Goal: Transaction & Acquisition: Obtain resource

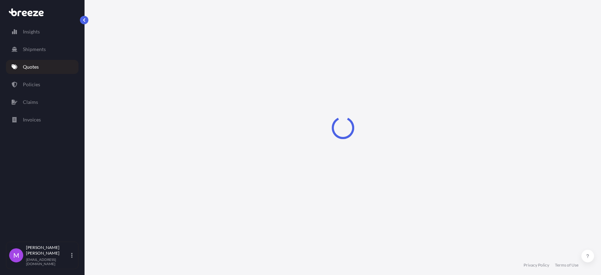
select select "Road"
select select "1"
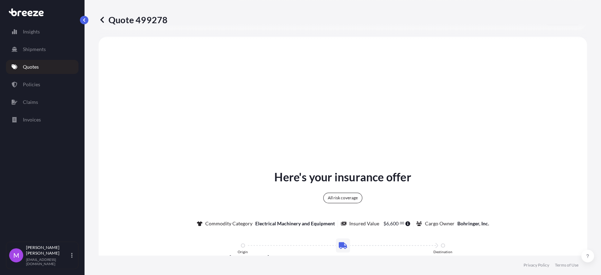
scroll to position [260, 0]
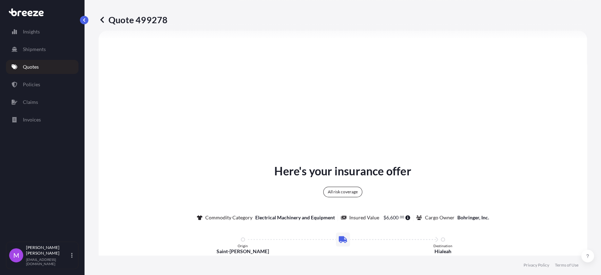
click at [44, 66] on link "Quotes" at bounding box center [42, 67] width 73 height 14
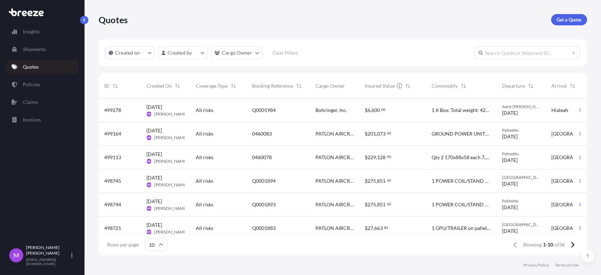
click at [279, 135] on div "0460083" at bounding box center [278, 133] width 52 height 7
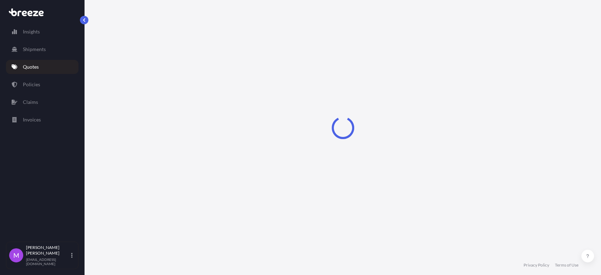
select select "Road"
select select "1"
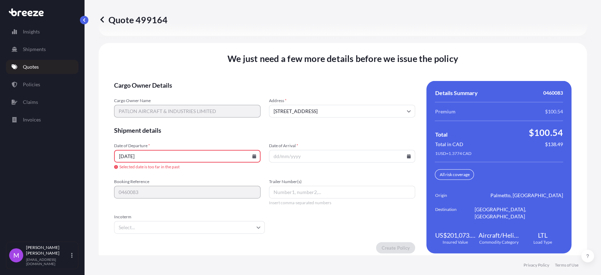
scroll to position [1030, 0]
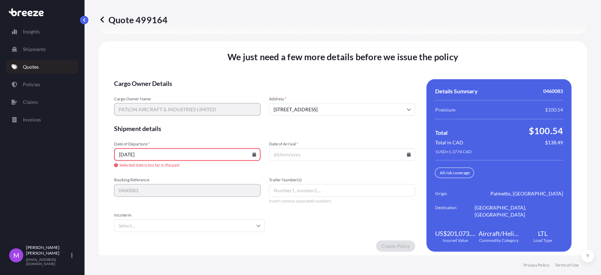
click at [197, 161] on input "[DATE]" at bounding box center [187, 154] width 147 height 13
click at [252, 157] on icon at bounding box center [254, 155] width 4 height 4
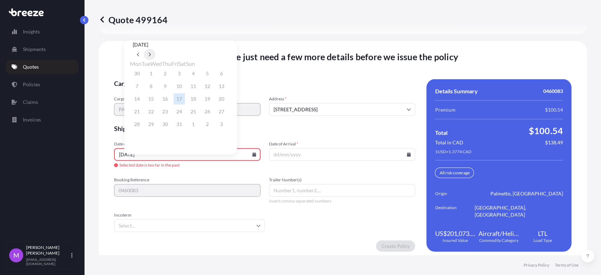
click at [151, 52] on icon at bounding box center [149, 54] width 3 height 4
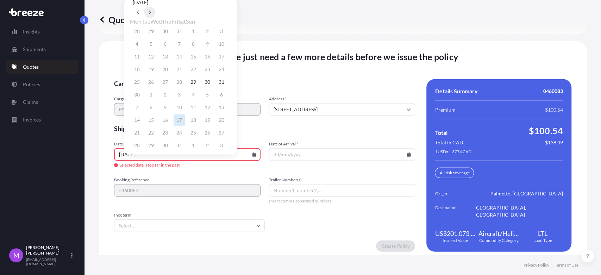
click at [151, 14] on icon at bounding box center [149, 12] width 3 height 4
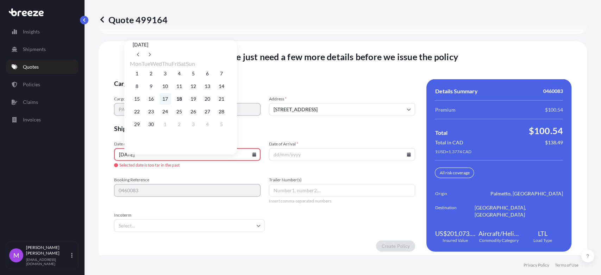
click at [168, 102] on button "17" at bounding box center [165, 98] width 11 height 11
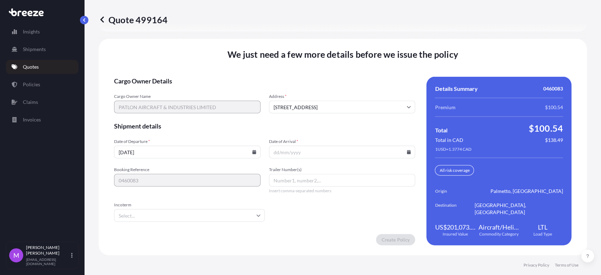
click at [405, 159] on input "Date of Arrival *" at bounding box center [342, 152] width 147 height 13
click at [407, 158] on input "Date of Arrival *" at bounding box center [342, 152] width 147 height 13
click at [407, 154] on icon at bounding box center [409, 152] width 4 height 4
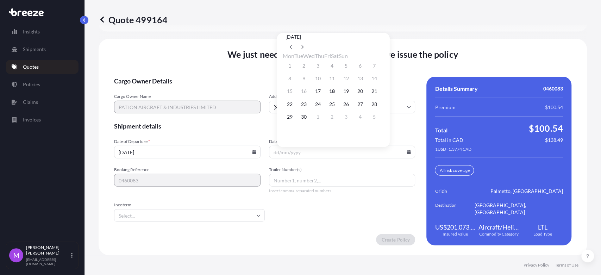
click at [253, 154] on icon at bounding box center [254, 152] width 4 height 4
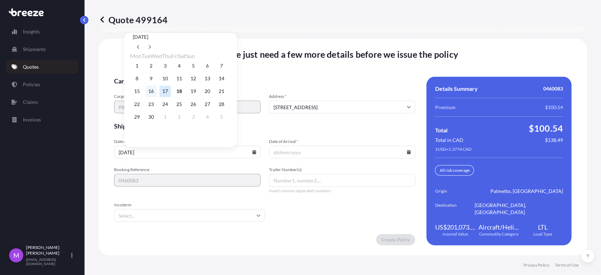
click at [153, 92] on button "16" at bounding box center [150, 91] width 11 height 11
type input "[DATE]"
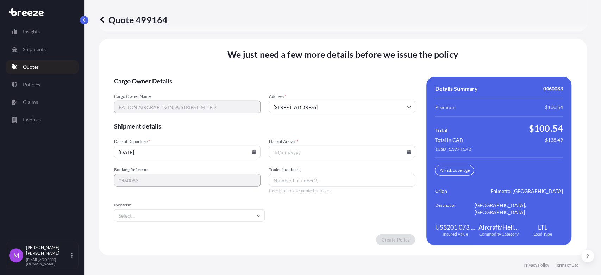
click at [407, 154] on icon at bounding box center [409, 152] width 4 height 4
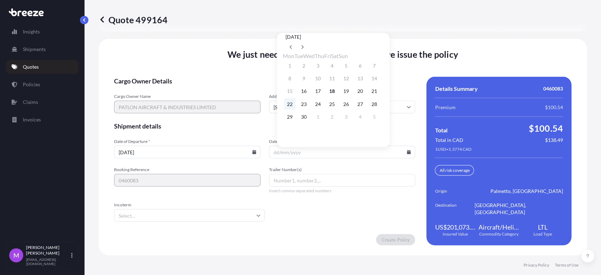
click at [292, 107] on button "22" at bounding box center [289, 103] width 11 height 11
type input "[DATE]"
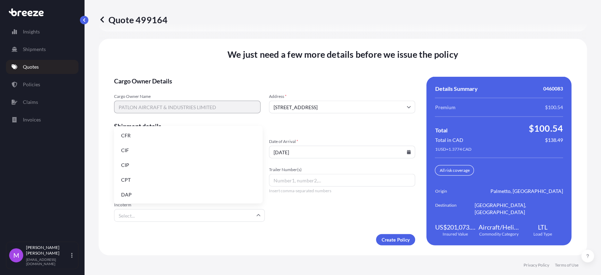
click at [194, 222] on input "Incoterm" at bounding box center [189, 215] width 151 height 13
click at [143, 153] on li "CIF" at bounding box center [188, 149] width 143 height 13
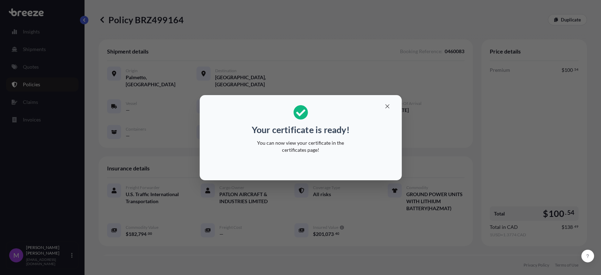
click at [379, 213] on div "Your certificate is ready! You can now view your certificate in the certificate…" at bounding box center [300, 137] width 601 height 275
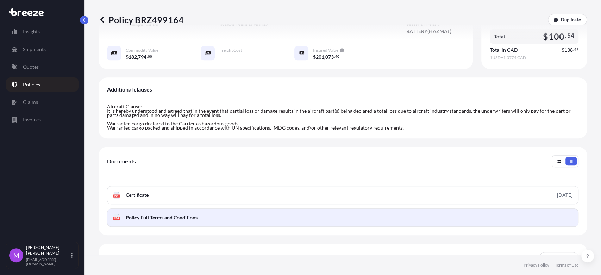
scroll to position [224, 0]
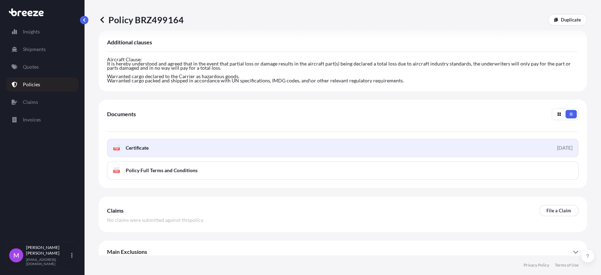
click at [245, 145] on link "PDF Certificate [DATE]" at bounding box center [343, 148] width 472 height 18
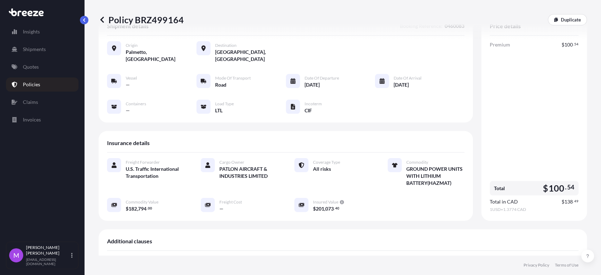
scroll to position [0, 0]
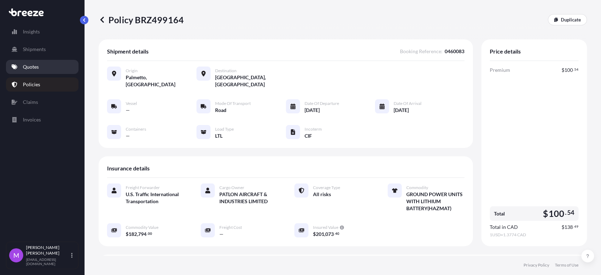
click at [36, 67] on p "Quotes" at bounding box center [31, 66] width 16 height 7
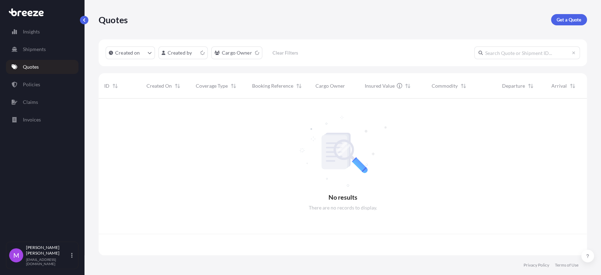
scroll to position [155, 482]
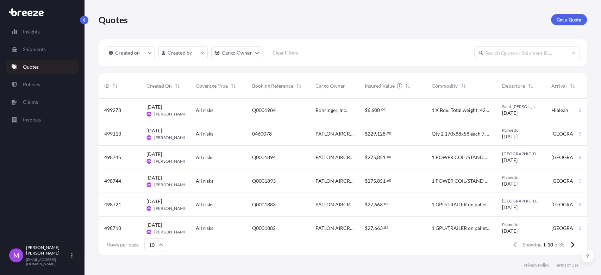
click at [308, 142] on div "0460078" at bounding box center [278, 134] width 63 height 24
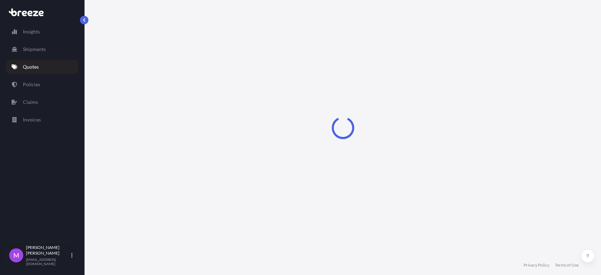
select select "Road"
select select "1"
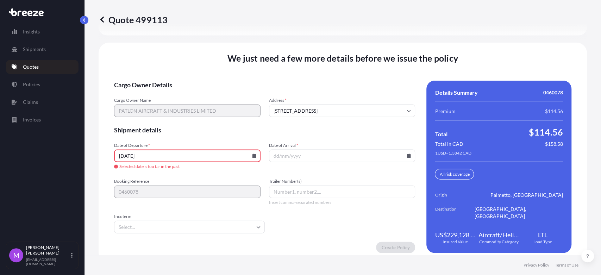
scroll to position [957, 0]
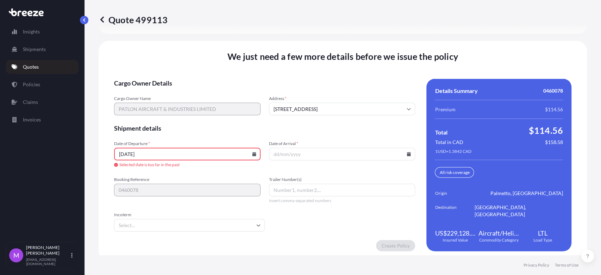
click at [173, 161] on input "[DATE]" at bounding box center [187, 154] width 147 height 13
drag, startPoint x: 173, startPoint y: 167, endPoint x: 206, endPoint y: 168, distance: 32.8
click at [173, 161] on input "[DATE]" at bounding box center [187, 154] width 147 height 13
click at [253, 161] on input "[DATE]" at bounding box center [187, 154] width 147 height 13
click at [254, 156] on icon at bounding box center [254, 154] width 4 height 4
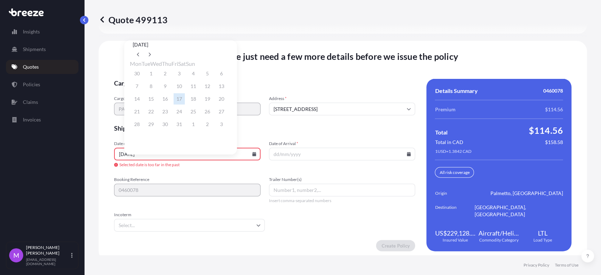
click at [205, 103] on div "14 15 16 17 18 19 20" at bounding box center [180, 99] width 101 height 13
click at [201, 101] on div "14 15 16 17 18 19 20" at bounding box center [180, 99] width 101 height 13
click at [155, 49] on button at bounding box center [149, 54] width 11 height 11
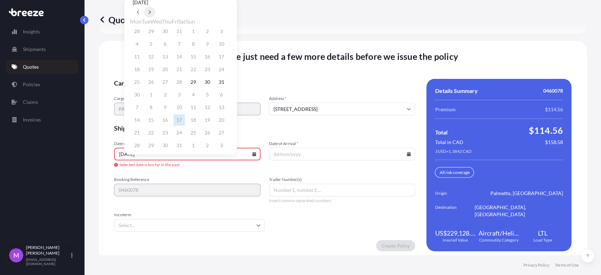
click at [155, 18] on button at bounding box center [149, 12] width 11 height 11
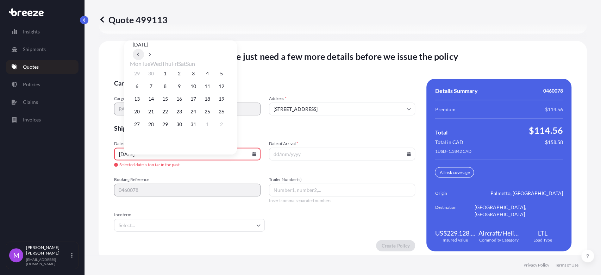
click at [140, 52] on icon at bounding box center [138, 54] width 3 height 4
click at [185, 103] on button "18" at bounding box center [179, 98] width 11 height 11
type input "[DATE]"
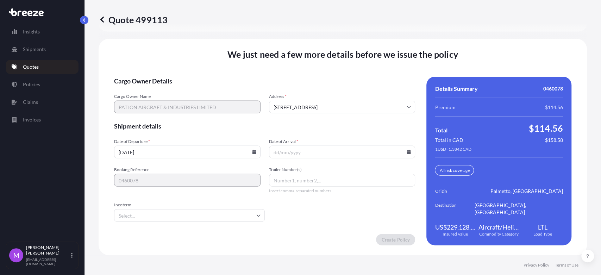
click at [311, 159] on input "Date of Arrival *" at bounding box center [342, 152] width 147 height 13
click at [402, 156] on input "Date of Arrival *" at bounding box center [342, 152] width 147 height 13
click at [402, 154] on input "Date of Arrival *" at bounding box center [342, 152] width 147 height 13
click at [407, 154] on icon at bounding box center [409, 152] width 4 height 4
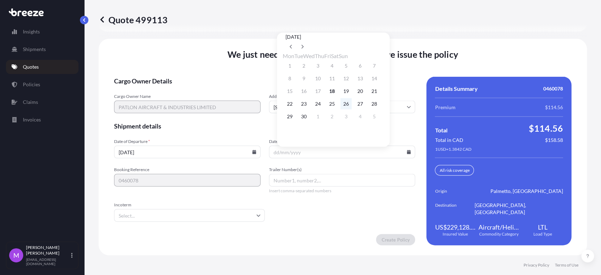
click at [352, 109] on button "26" at bounding box center [346, 103] width 11 height 11
type input "[DATE]"
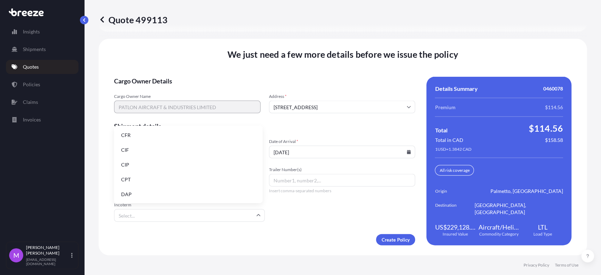
click at [205, 222] on input "Incoterm" at bounding box center [189, 215] width 151 height 13
click at [137, 151] on li "CIF" at bounding box center [188, 149] width 143 height 13
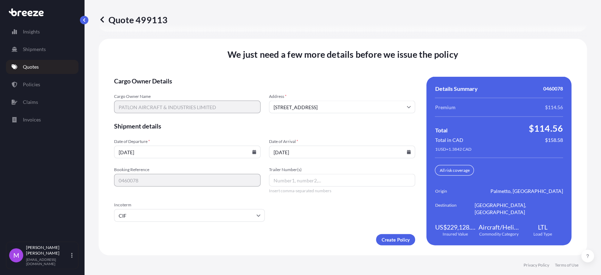
click at [180, 257] on footer "Privacy Policy Terms of Use" at bounding box center [343, 265] width 517 height 20
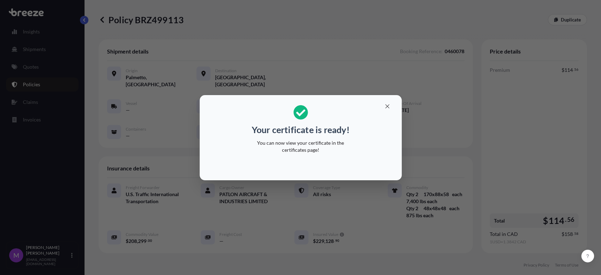
click at [373, 206] on div "Your certificate is ready! You can now view your certificate in the certificate…" at bounding box center [300, 137] width 601 height 275
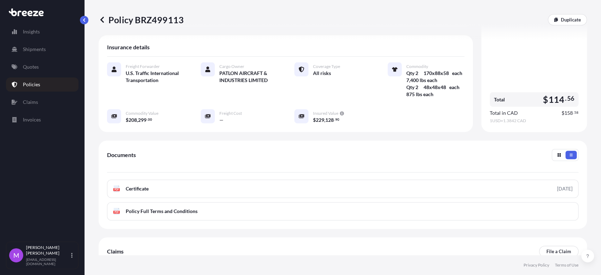
scroll to position [162, 0]
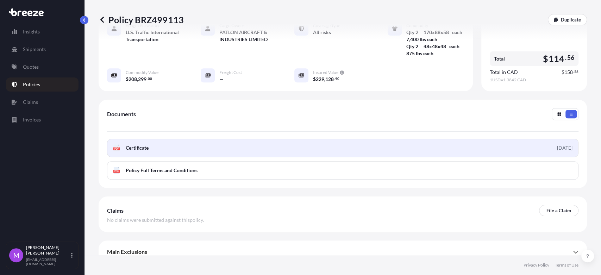
click at [283, 139] on link "PDF Certificate [DATE]" at bounding box center [343, 148] width 472 height 18
